Goal: Find contact information: Find contact information

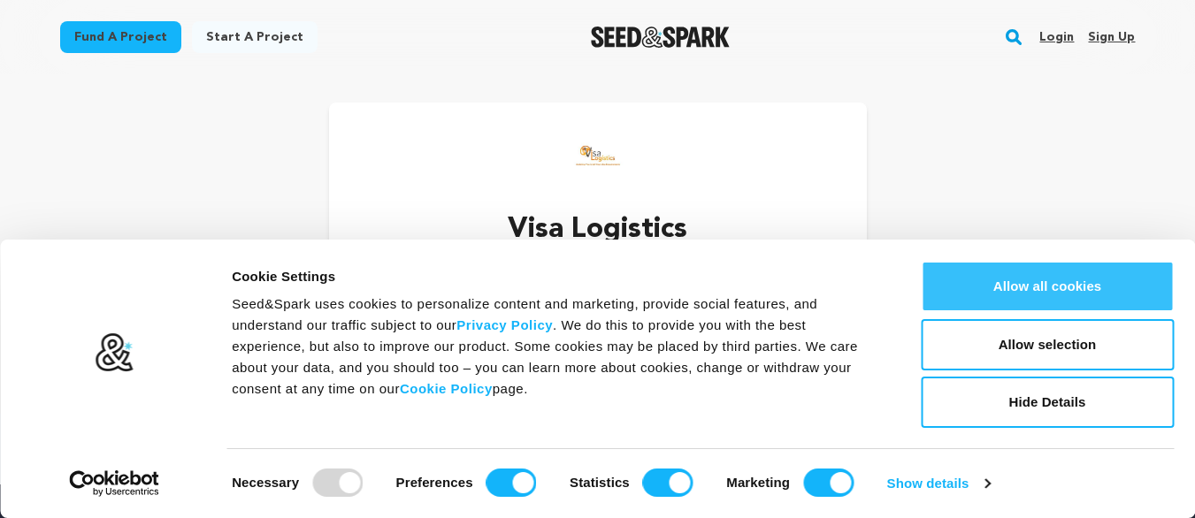
click at [999, 302] on button "Allow all cookies" at bounding box center [1047, 286] width 253 height 51
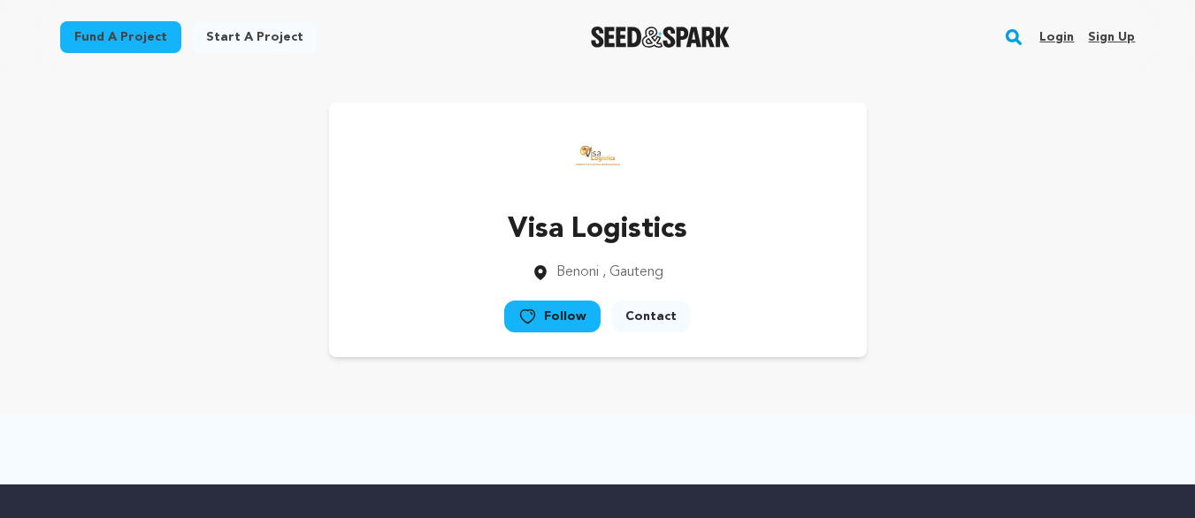
click at [657, 320] on link "Contact" at bounding box center [651, 317] width 80 height 32
